Goal: Obtain resource: Download file/media

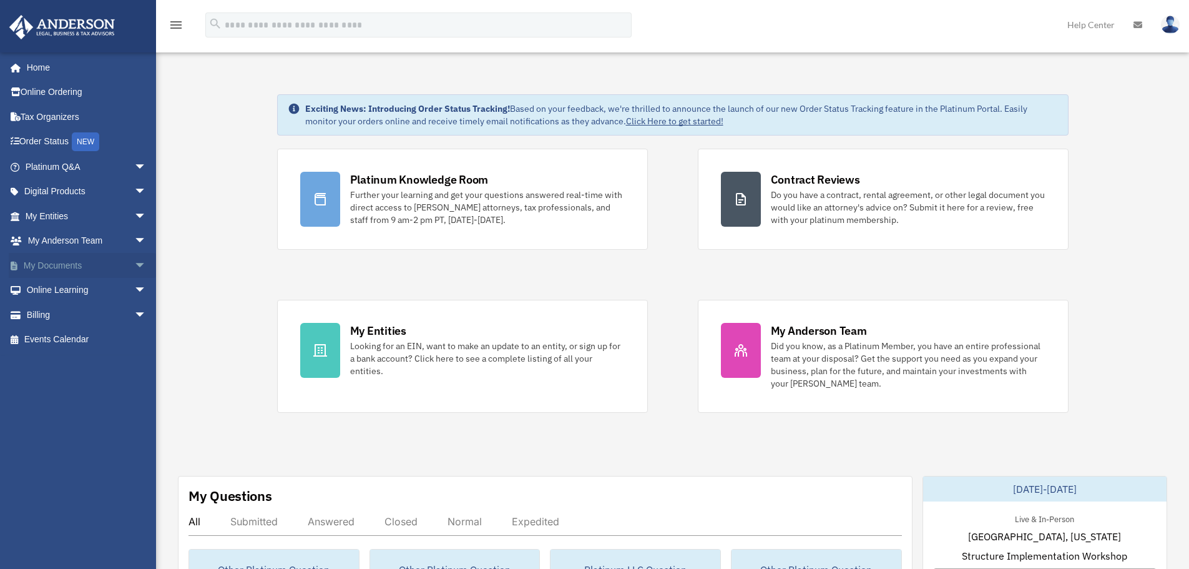
click at [134, 263] on span "arrow_drop_down" at bounding box center [146, 266] width 25 height 26
click at [46, 286] on link "Box" at bounding box center [91, 290] width 148 height 25
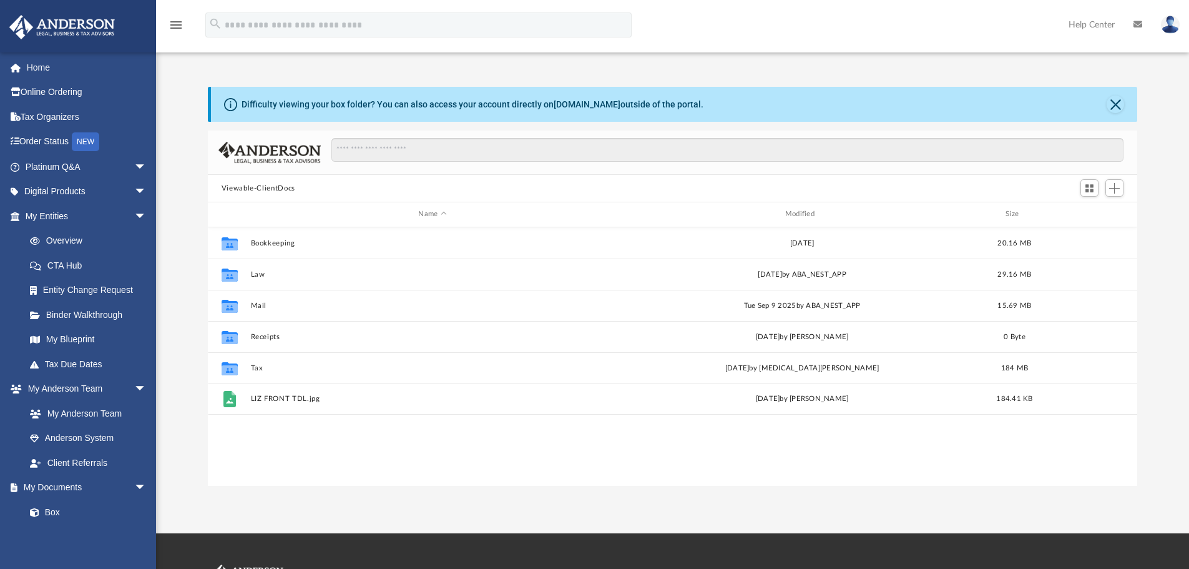
scroll to position [275, 920]
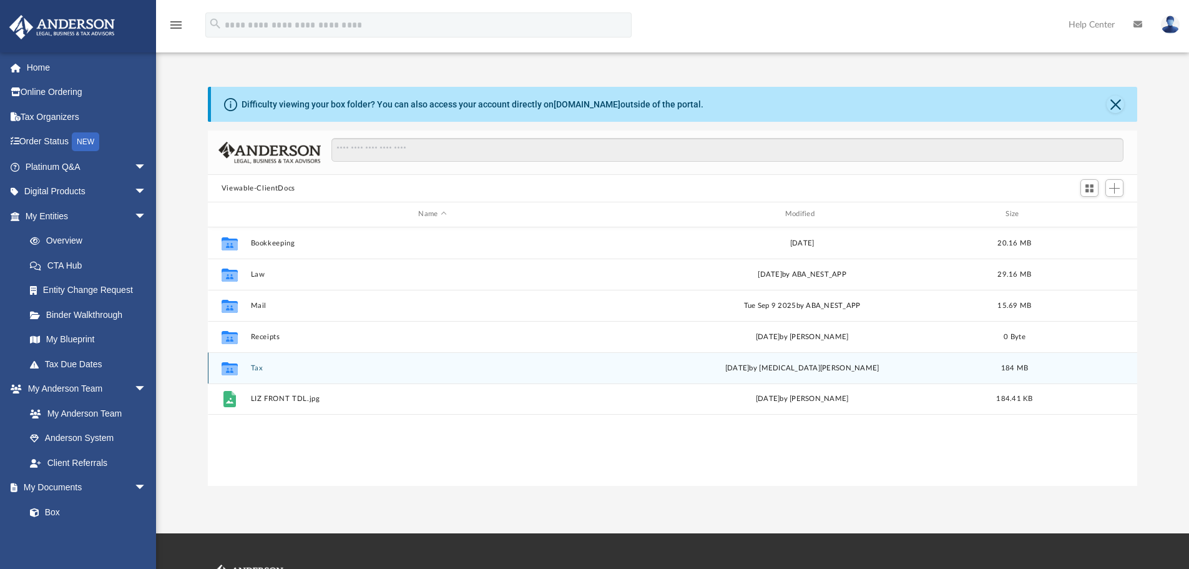
click at [257, 367] on button "Tax" at bounding box center [432, 368] width 364 height 8
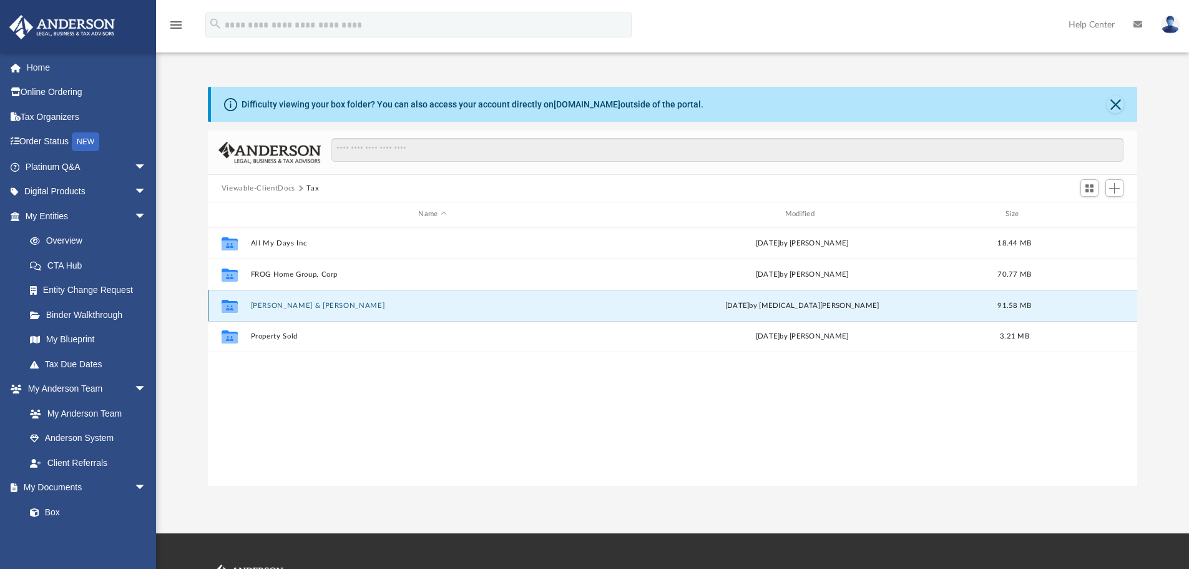
click at [347, 303] on button "Jones-Fuentes, Pamela & Fuentes, Tony" at bounding box center [432, 305] width 364 height 8
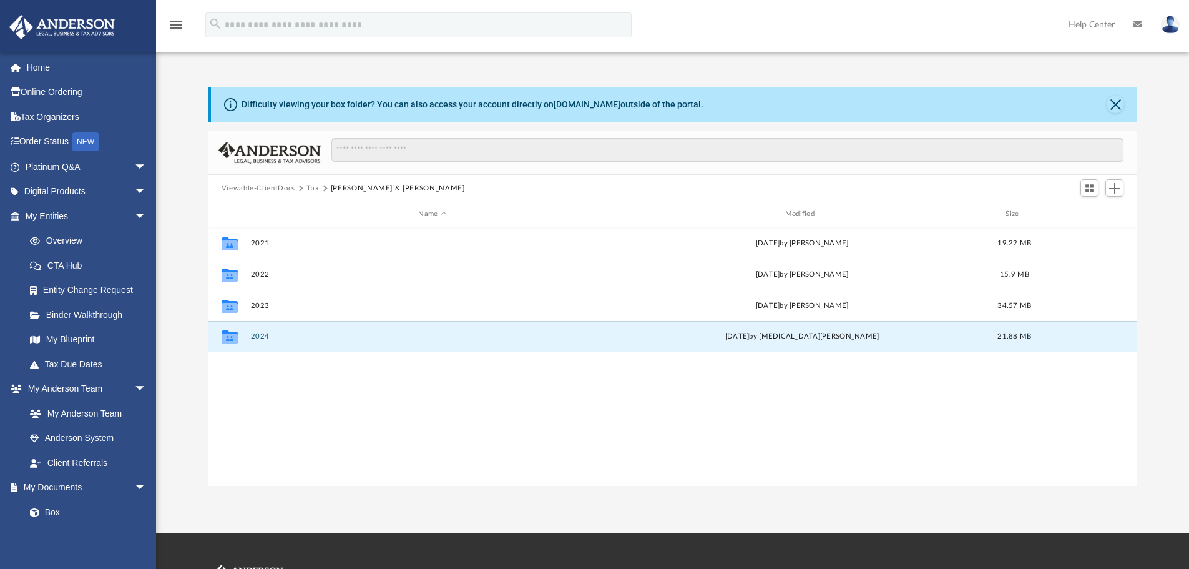
click at [257, 336] on button "2024" at bounding box center [432, 336] width 364 height 8
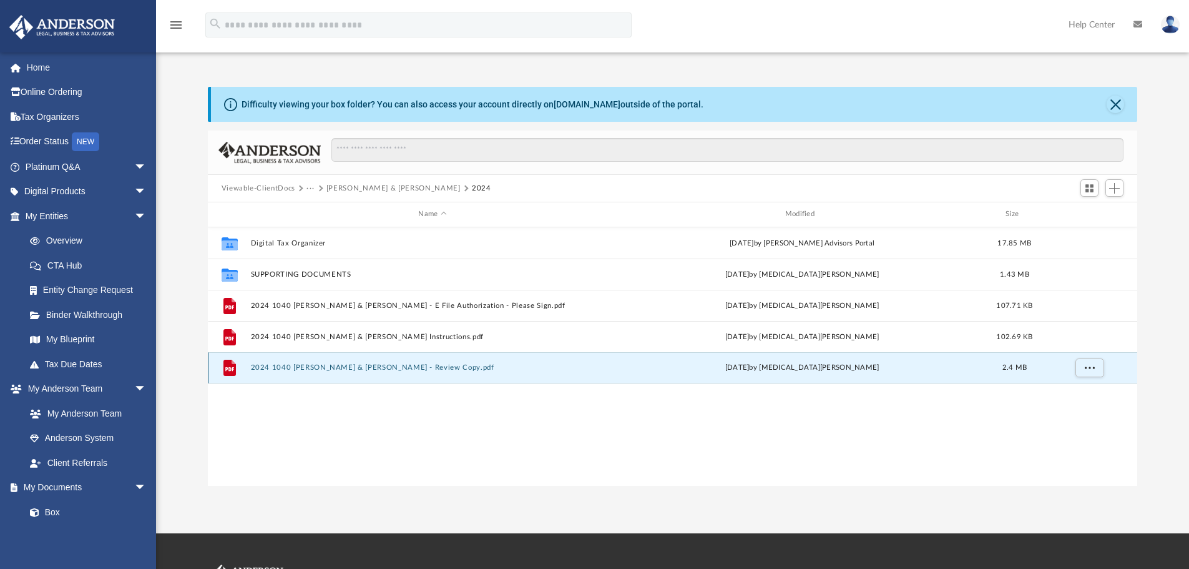
click at [398, 369] on button "2024 1040 Jones-Fuentes, Pamela & Fuentes, Tony - Review Copy.pdf" at bounding box center [432, 367] width 364 height 8
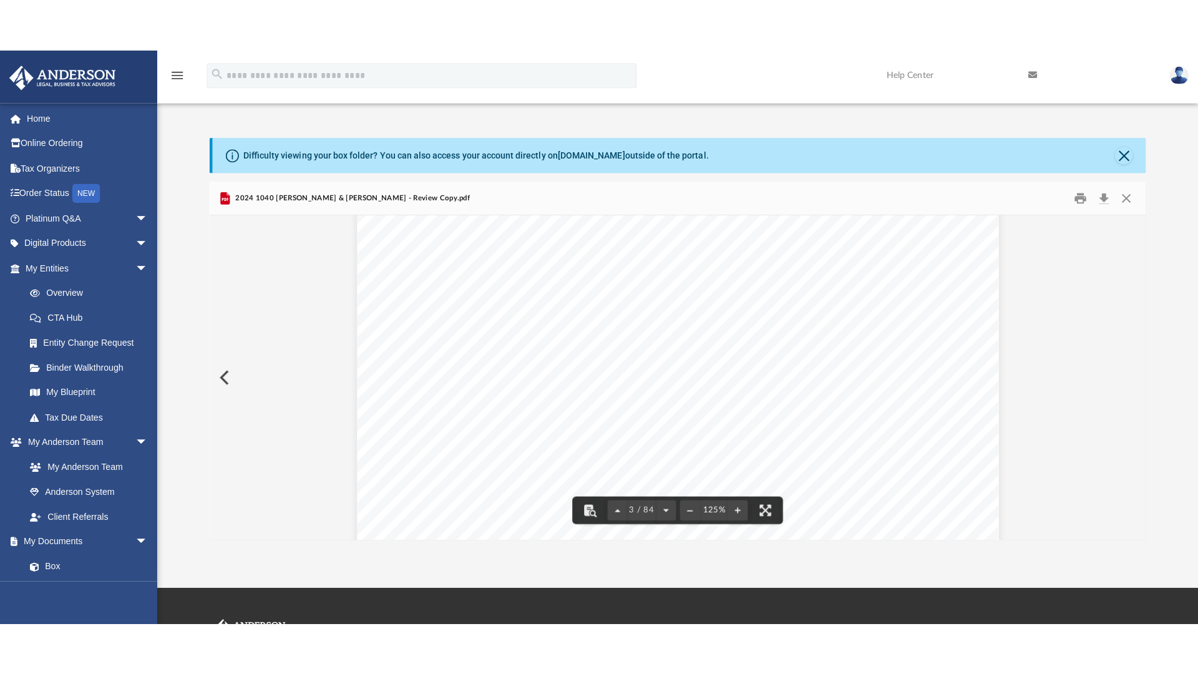
scroll to position [1810, 0]
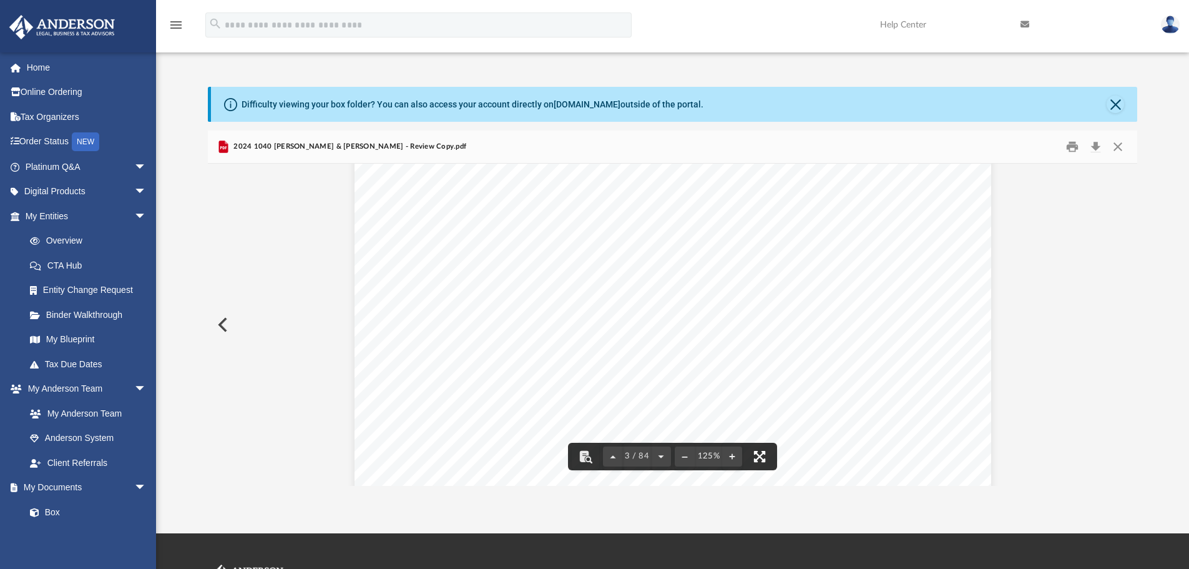
click at [760, 454] on button "File preview" at bounding box center [759, 456] width 27 height 27
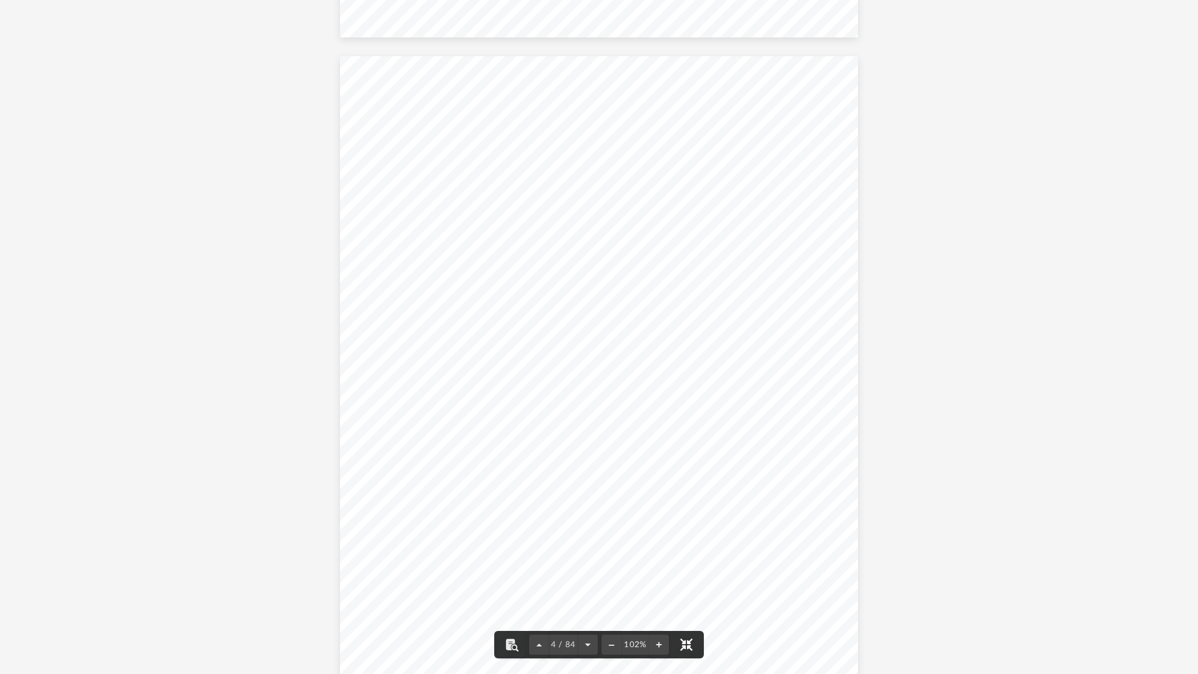
scroll to position [2066, 0]
